Goal: Transaction & Acquisition: Purchase product/service

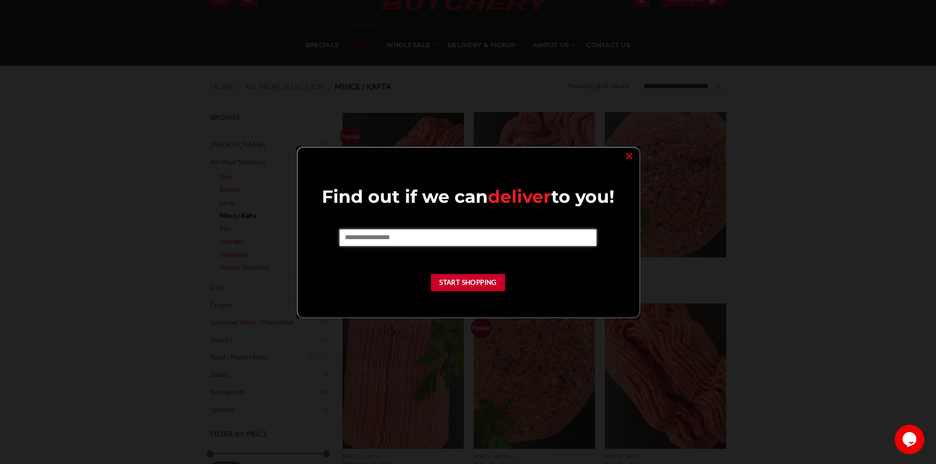
click at [375, 234] on input "text" at bounding box center [467, 237] width 257 height 17
type input "****"
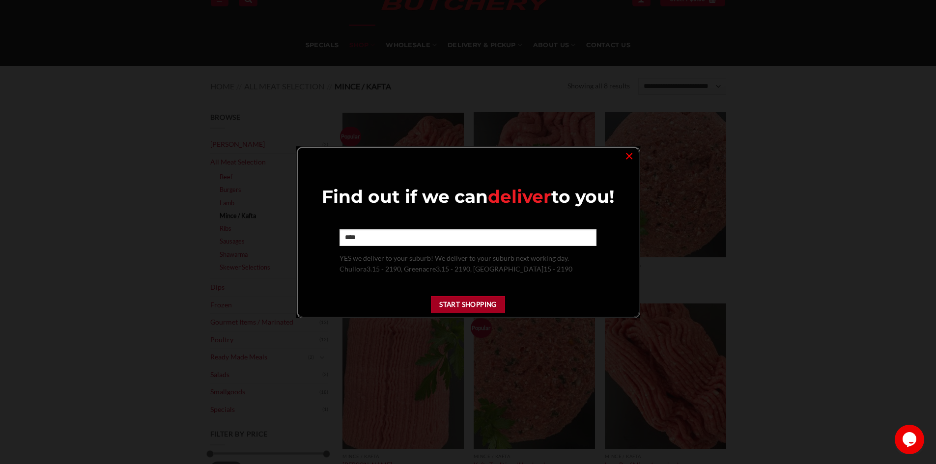
click at [463, 303] on button "Start Shopping" at bounding box center [468, 304] width 75 height 17
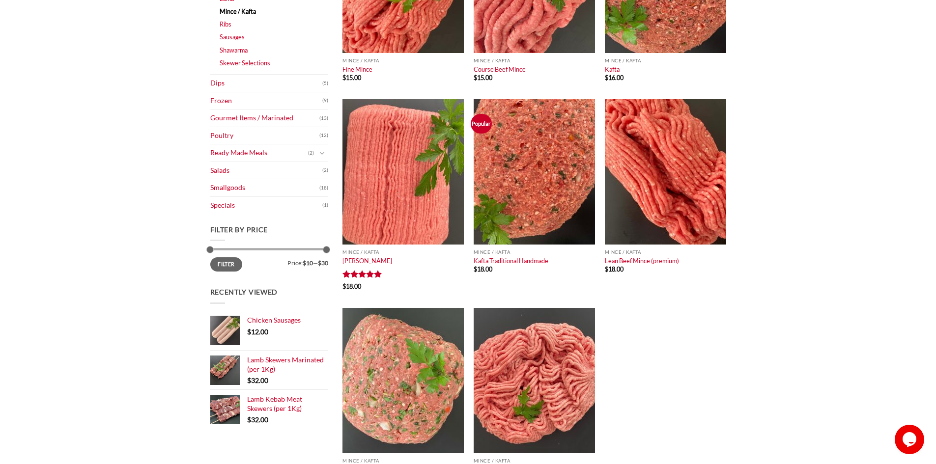
scroll to position [295, 0]
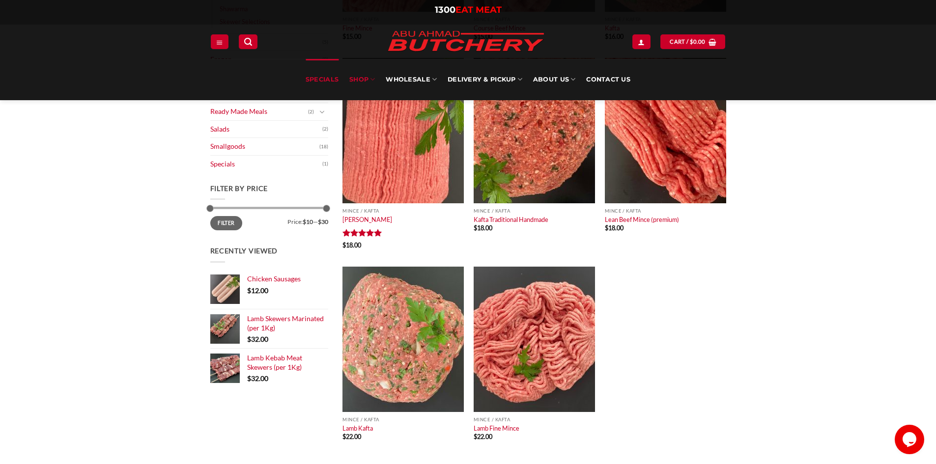
click at [323, 83] on link "Specials" at bounding box center [322, 79] width 33 height 41
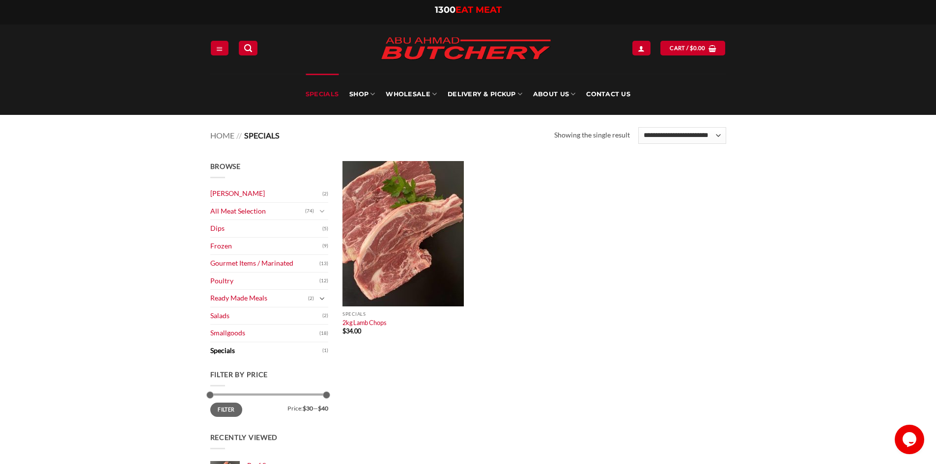
click at [323, 299] on icon "Toggle" at bounding box center [321, 299] width 5 height 10
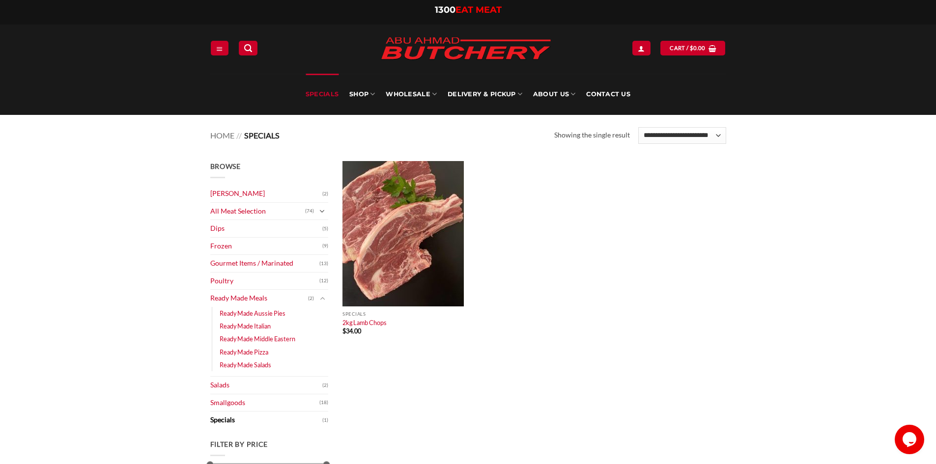
click at [320, 212] on icon "Toggle" at bounding box center [321, 212] width 5 height 10
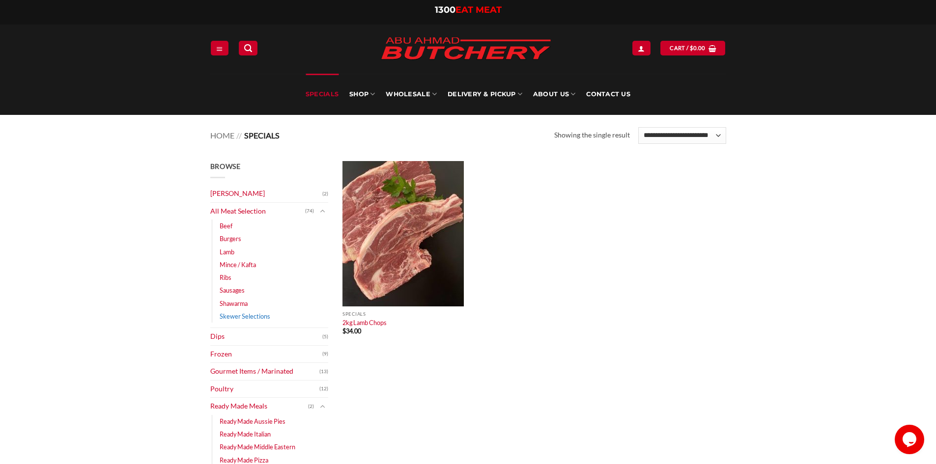
click at [254, 316] on link "Skewer Selections" at bounding box center [245, 316] width 51 height 13
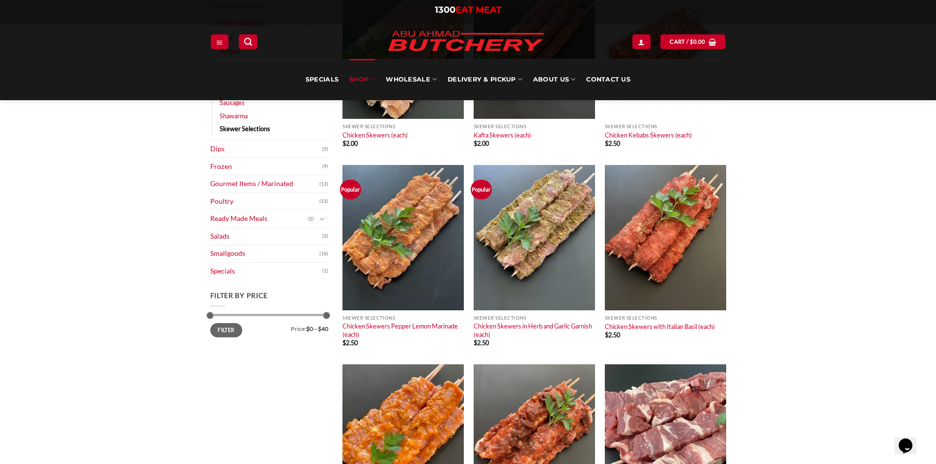
scroll to position [98, 0]
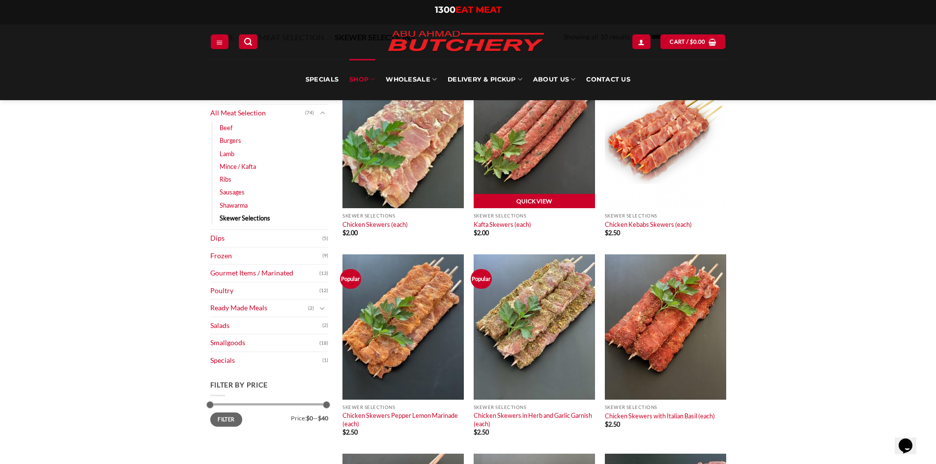
click at [519, 203] on link "Quick View" at bounding box center [533, 201] width 121 height 15
click at [507, 227] on link "Kafta Skewers (each)" at bounding box center [501, 225] width 57 height 8
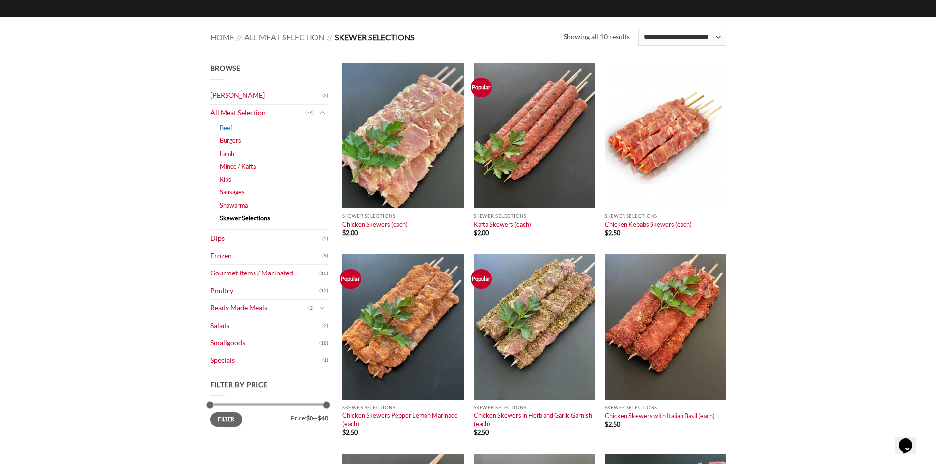
click at [227, 131] on link "Beef" at bounding box center [226, 127] width 13 height 13
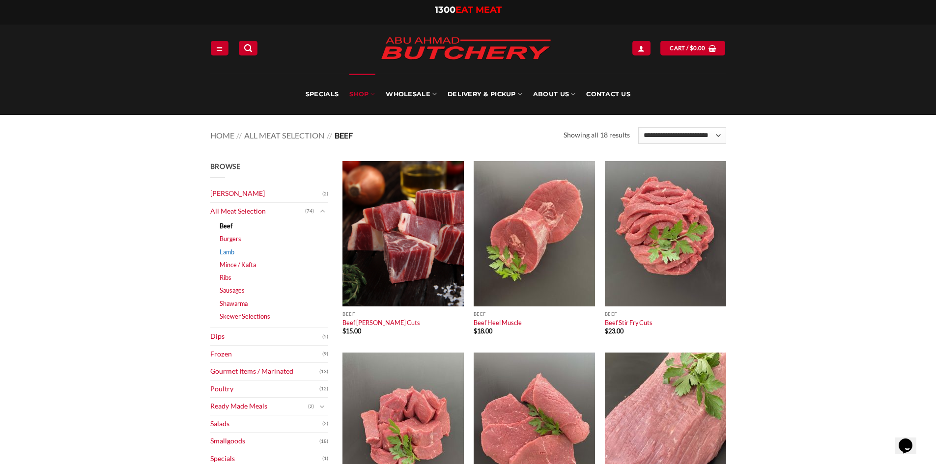
click at [226, 253] on link "Lamb" at bounding box center [227, 252] width 15 height 13
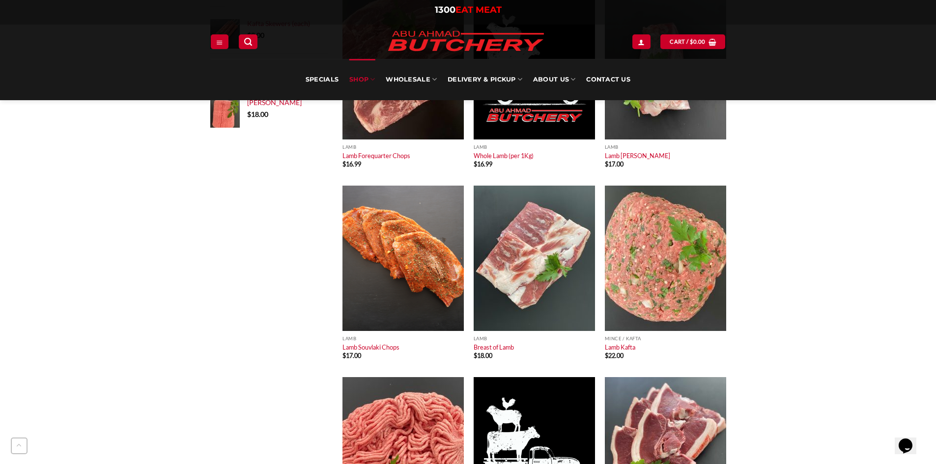
scroll to position [491, 0]
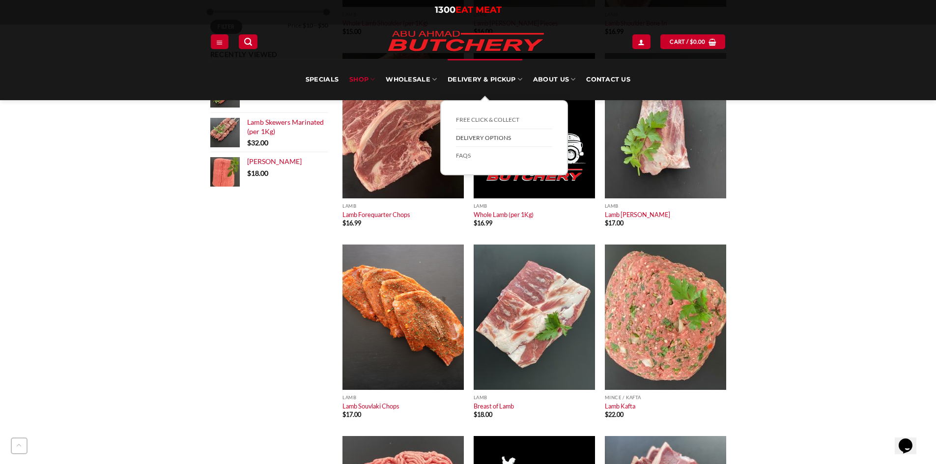
click at [489, 136] on link "Delivery Options" at bounding box center [504, 138] width 96 height 18
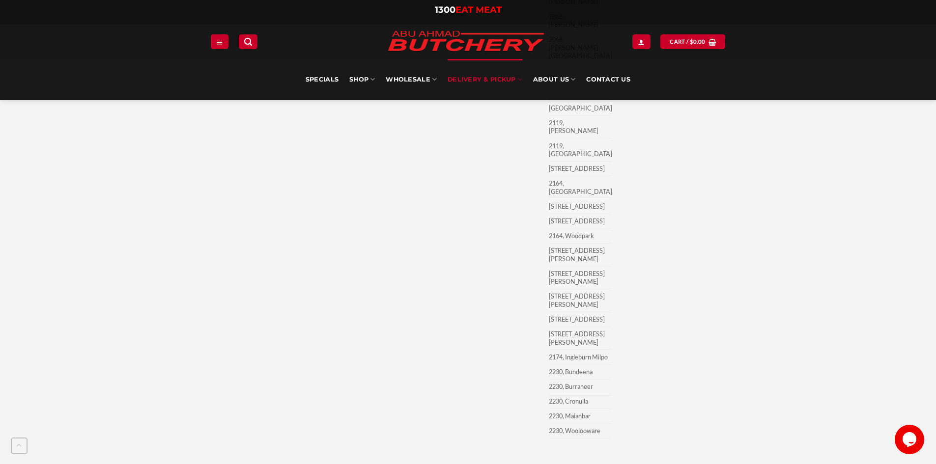
scroll to position [3438, 0]
